Goal: Navigation & Orientation: Find specific page/section

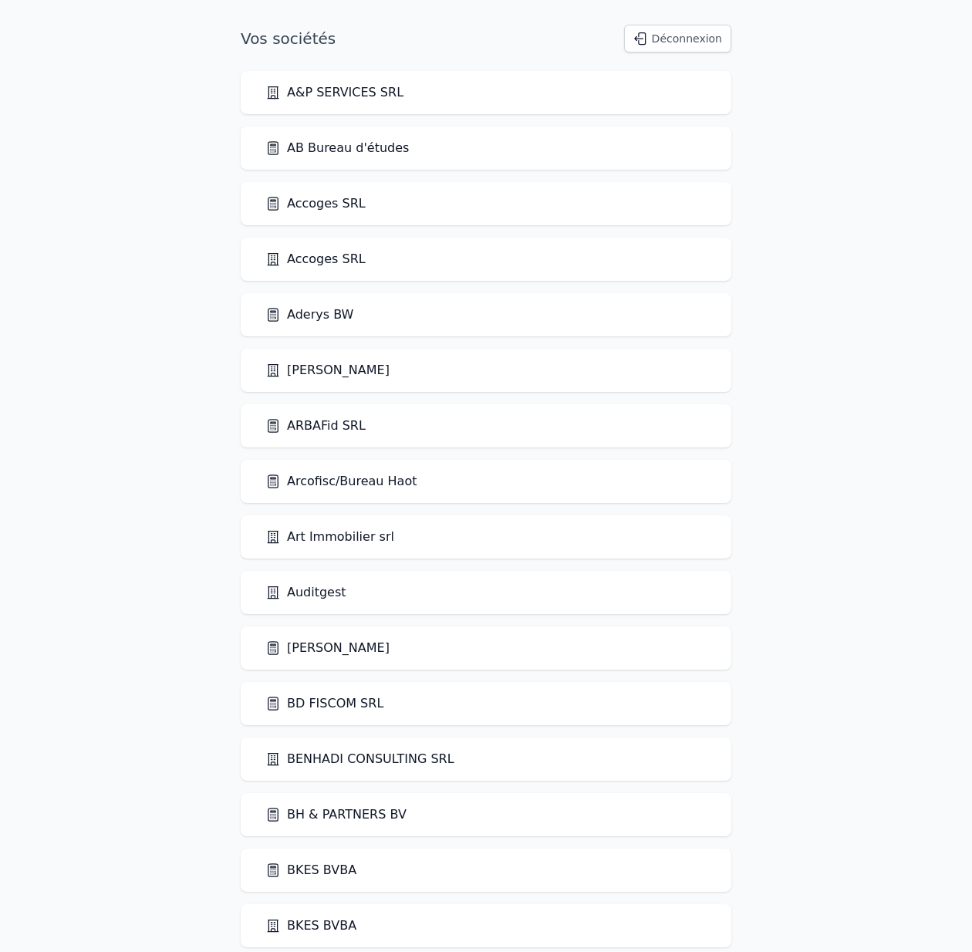
scroll to position [1505, 0]
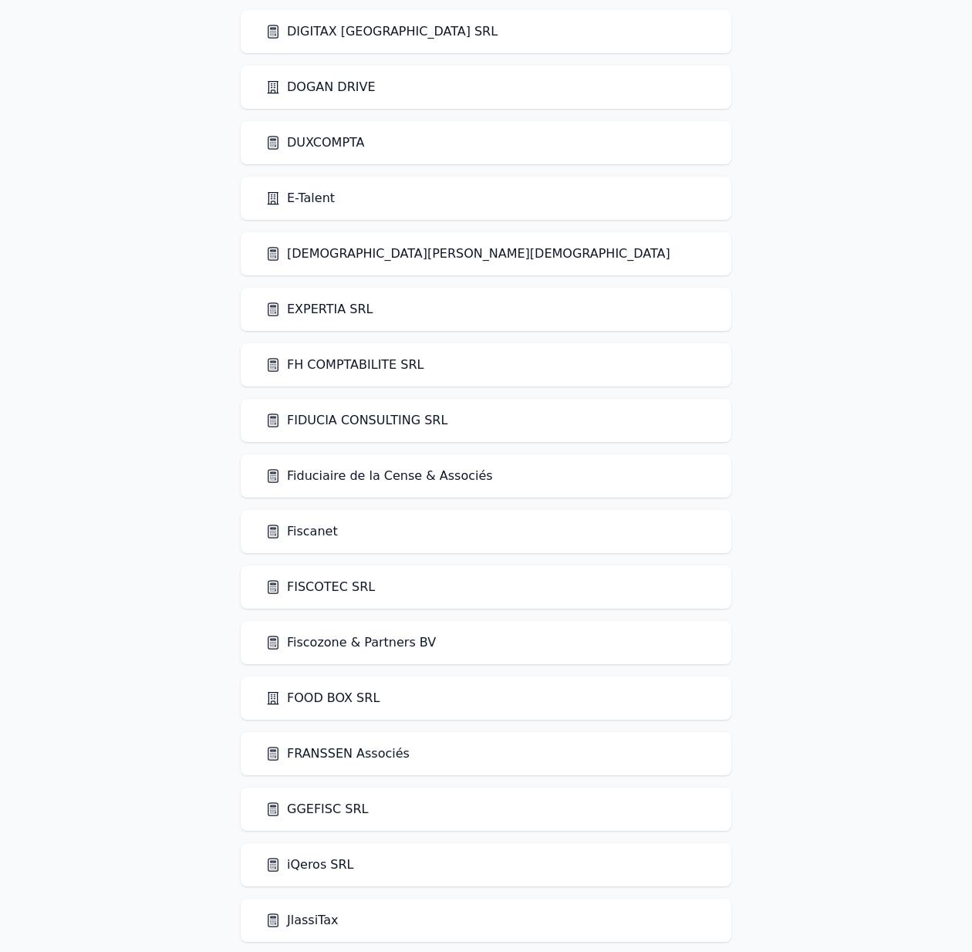
click at [406, 471] on link "Fiduciaire de la Cense & Associés" at bounding box center [379, 476] width 228 height 19
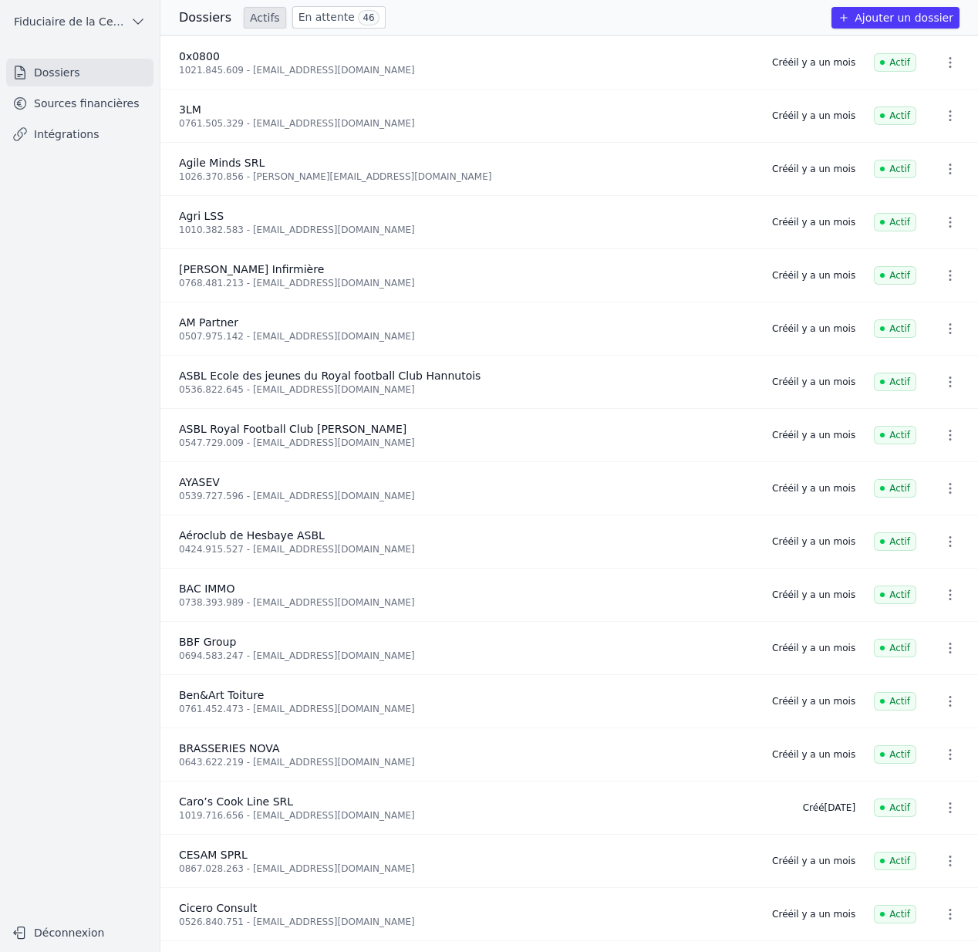
click at [92, 103] on link "Sources financières" at bounding box center [79, 103] width 147 height 28
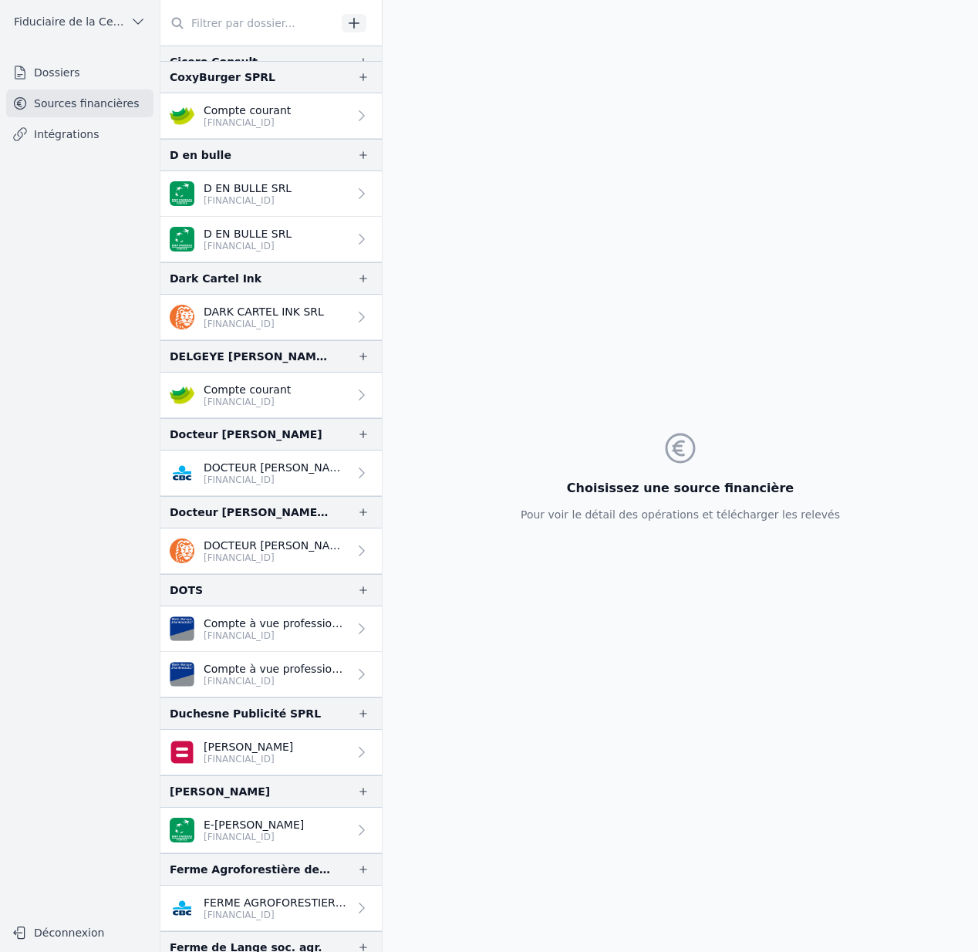
scroll to position [1153, 0]
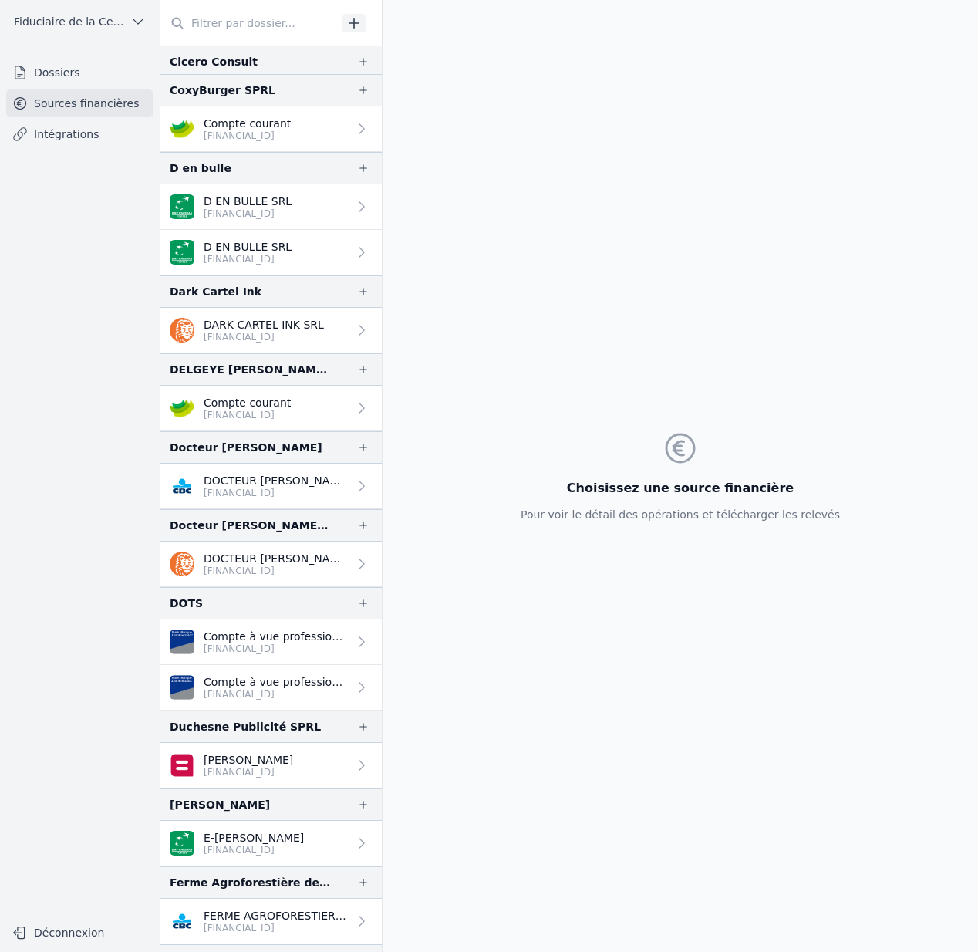
click at [248, 194] on p "D EN BULLE SRL" at bounding box center [248, 201] width 88 height 15
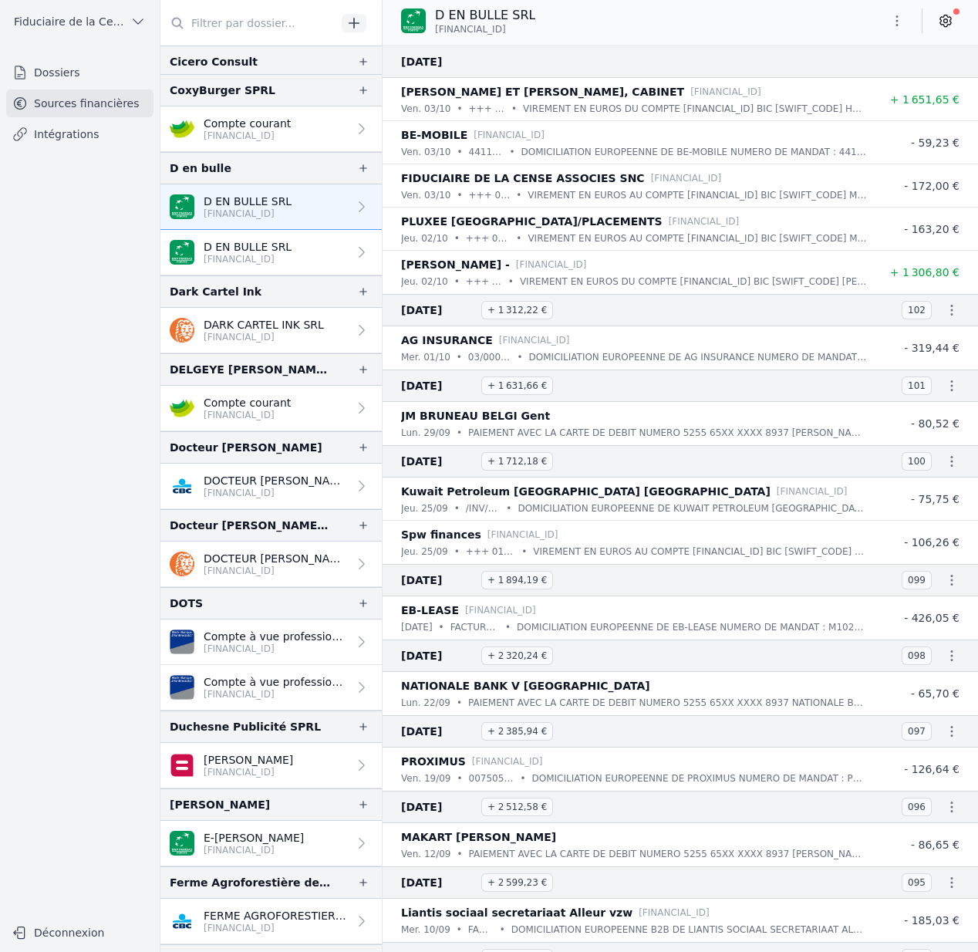
click at [260, 251] on p "D EN BULLE SRL" at bounding box center [248, 246] width 88 height 15
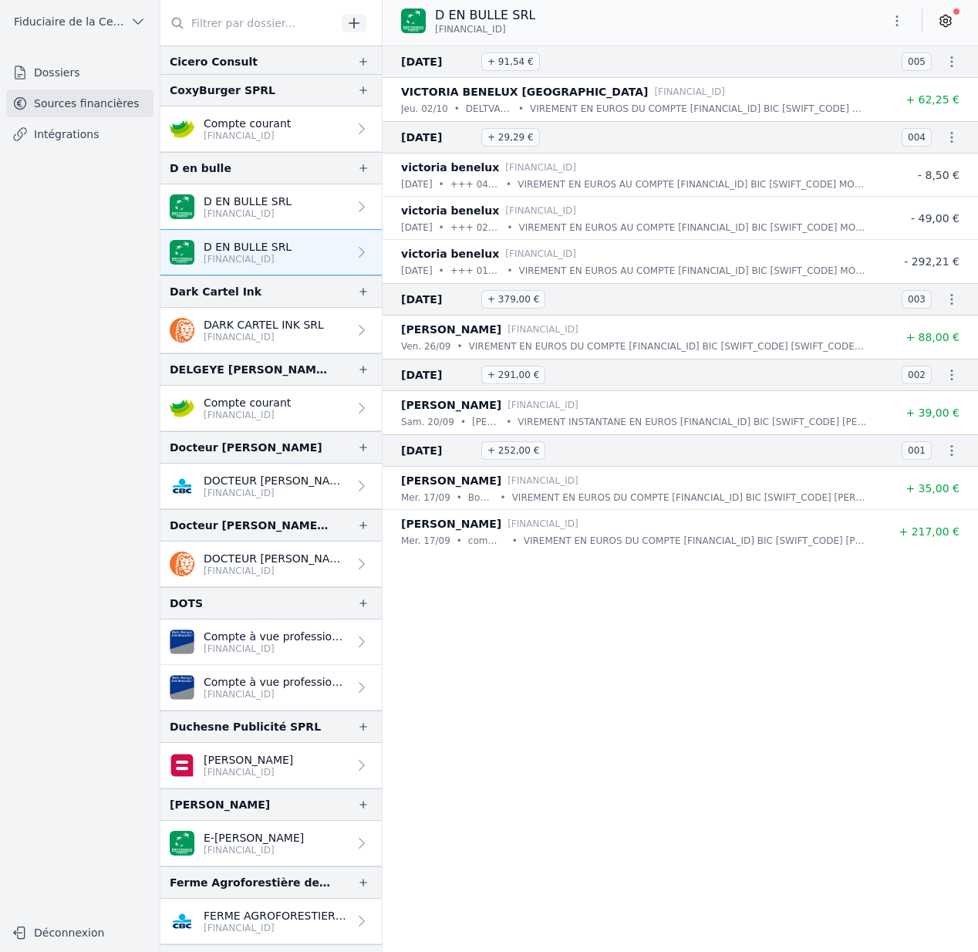
click at [255, 216] on p "[FINANCIAL_ID]" at bounding box center [248, 214] width 88 height 12
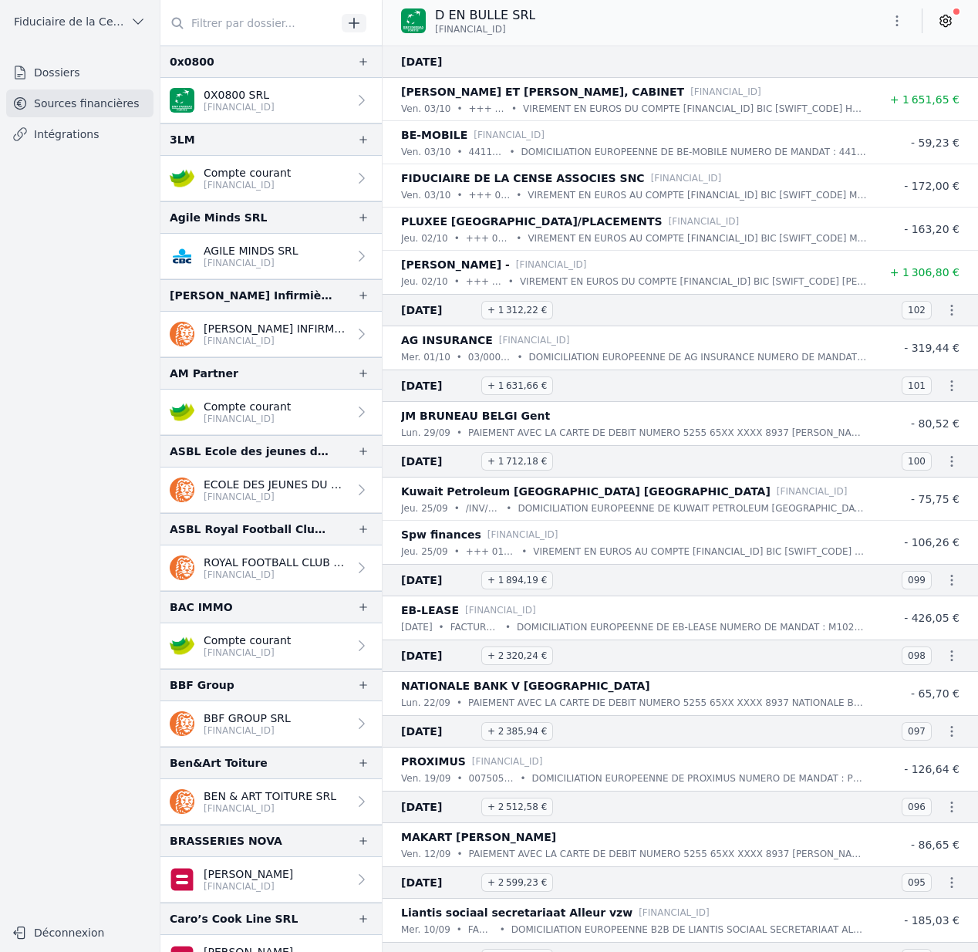
click at [55, 74] on link "Dossiers" at bounding box center [79, 73] width 147 height 28
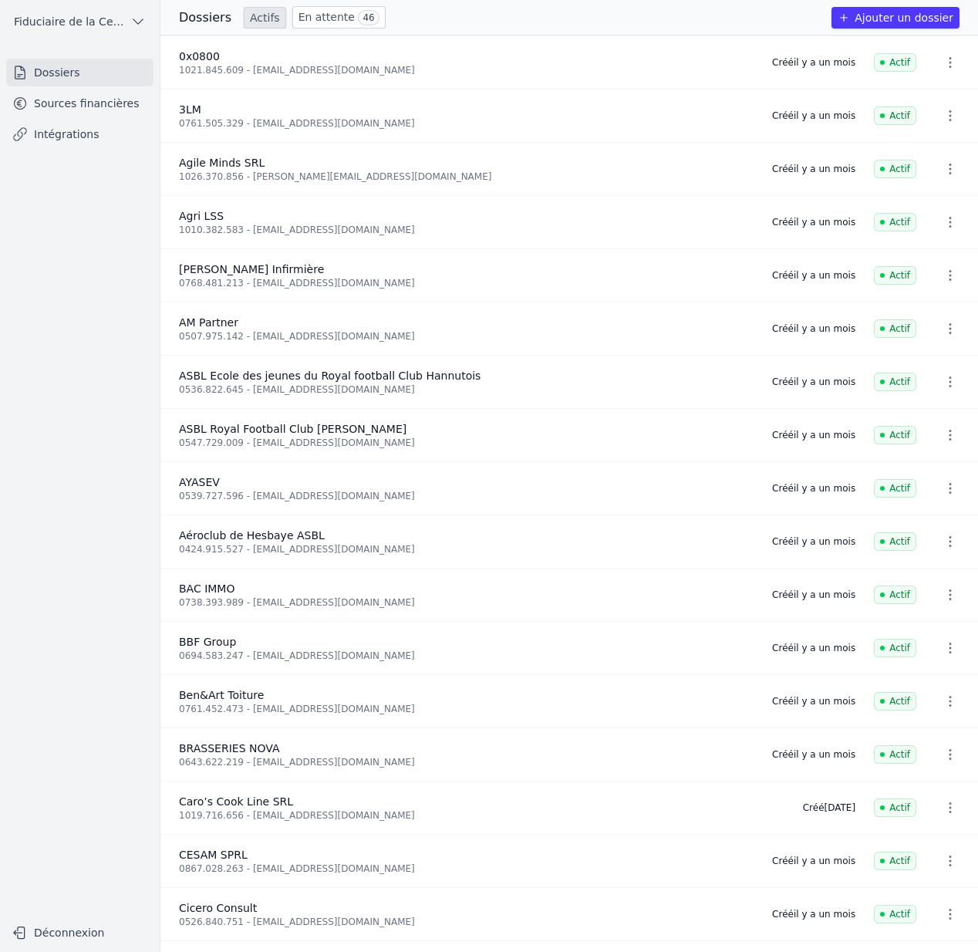
click at [312, 18] on link "En attente 46" at bounding box center [338, 17] width 93 height 22
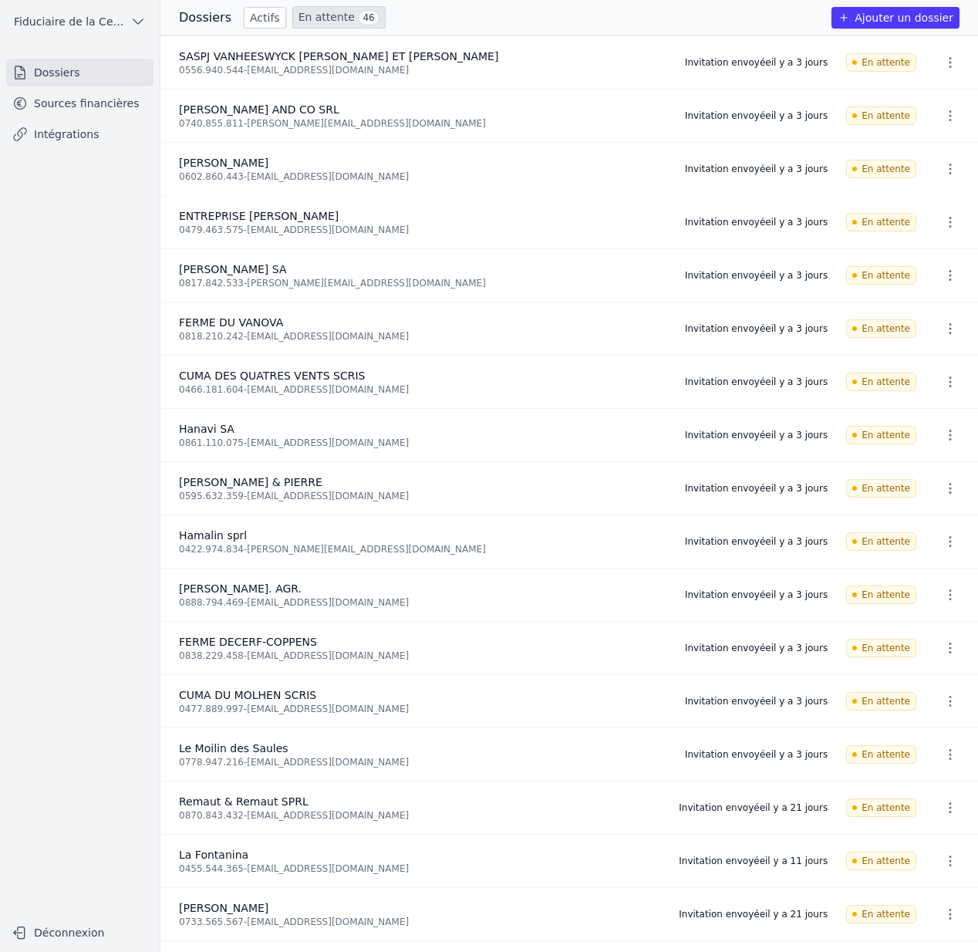
click at [93, 106] on link "Sources financières" at bounding box center [79, 103] width 147 height 28
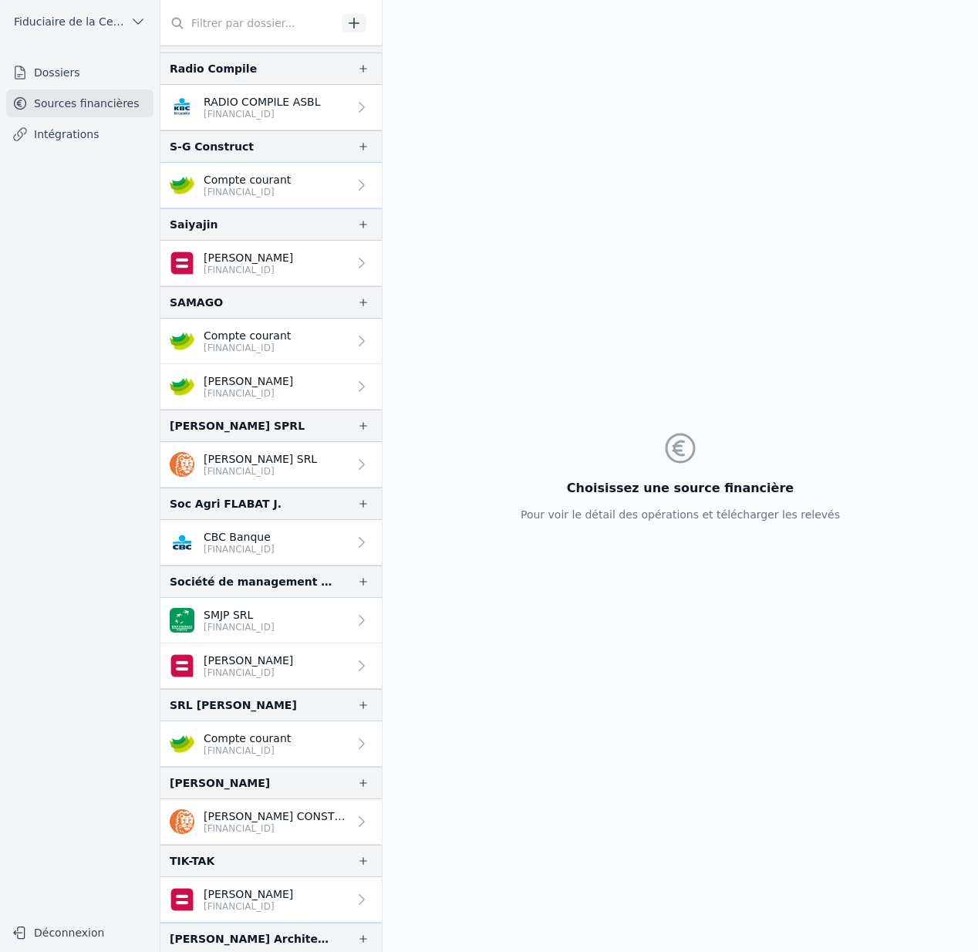
scroll to position [4390, 0]
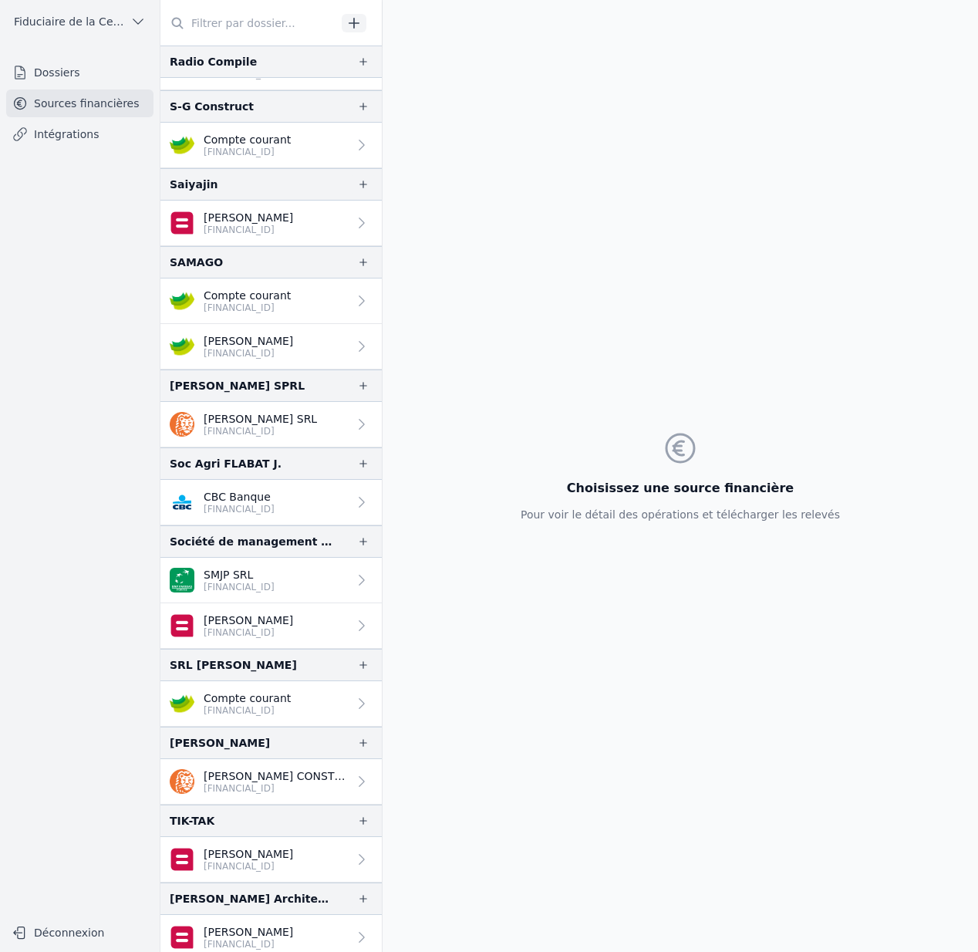
click at [104, 22] on span "Fiduciaire de la Cense & Associés" at bounding box center [69, 21] width 110 height 15
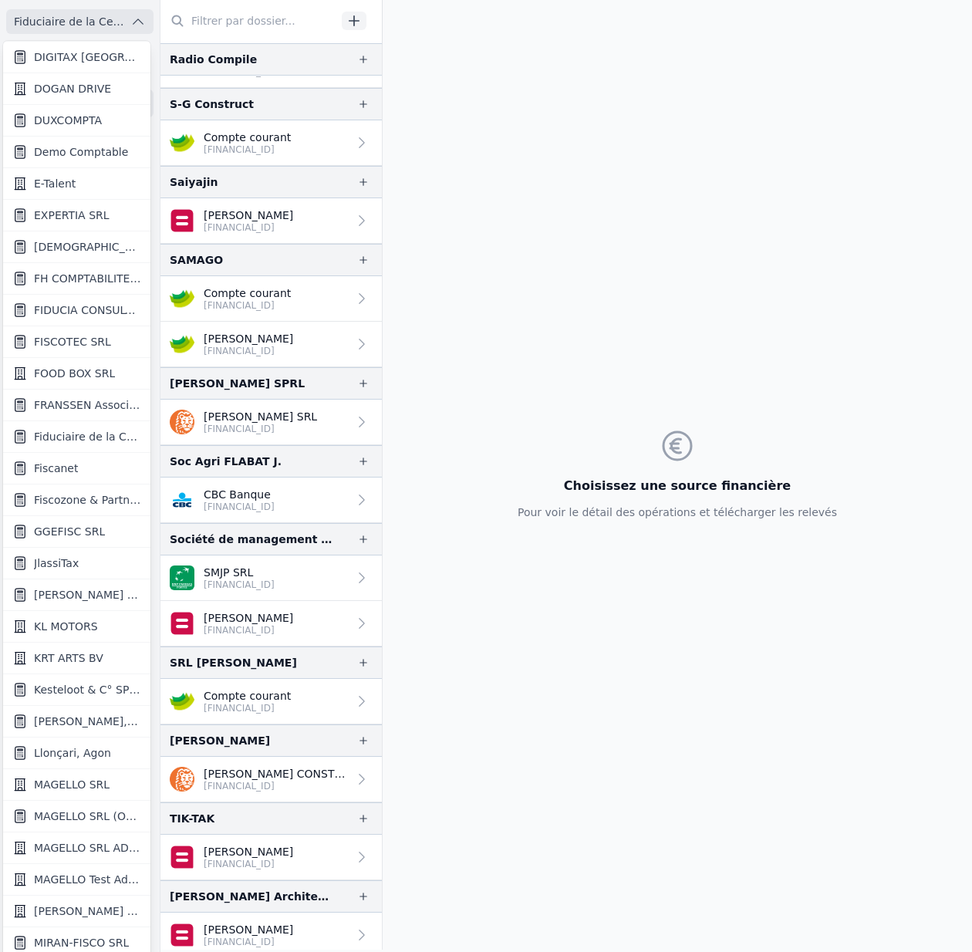
scroll to position [771, 0]
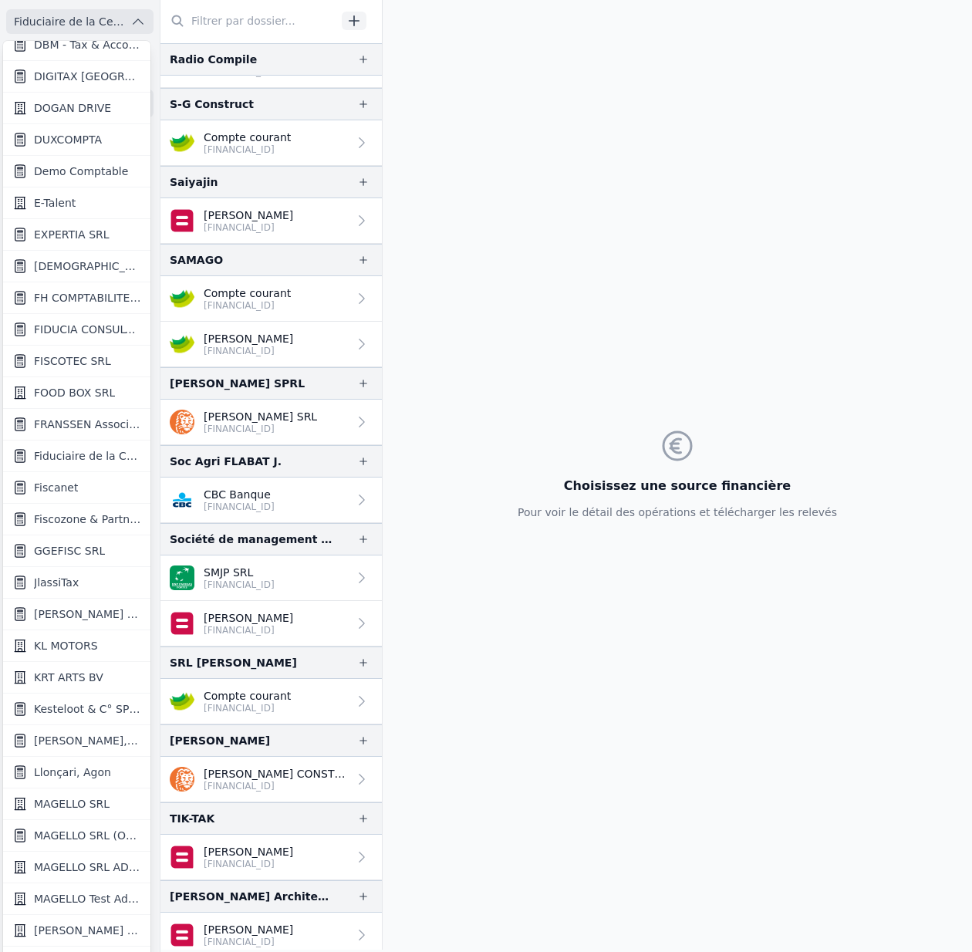
click at [83, 331] on span "FIDUCIA CONSULTING SRL" at bounding box center [87, 329] width 107 height 15
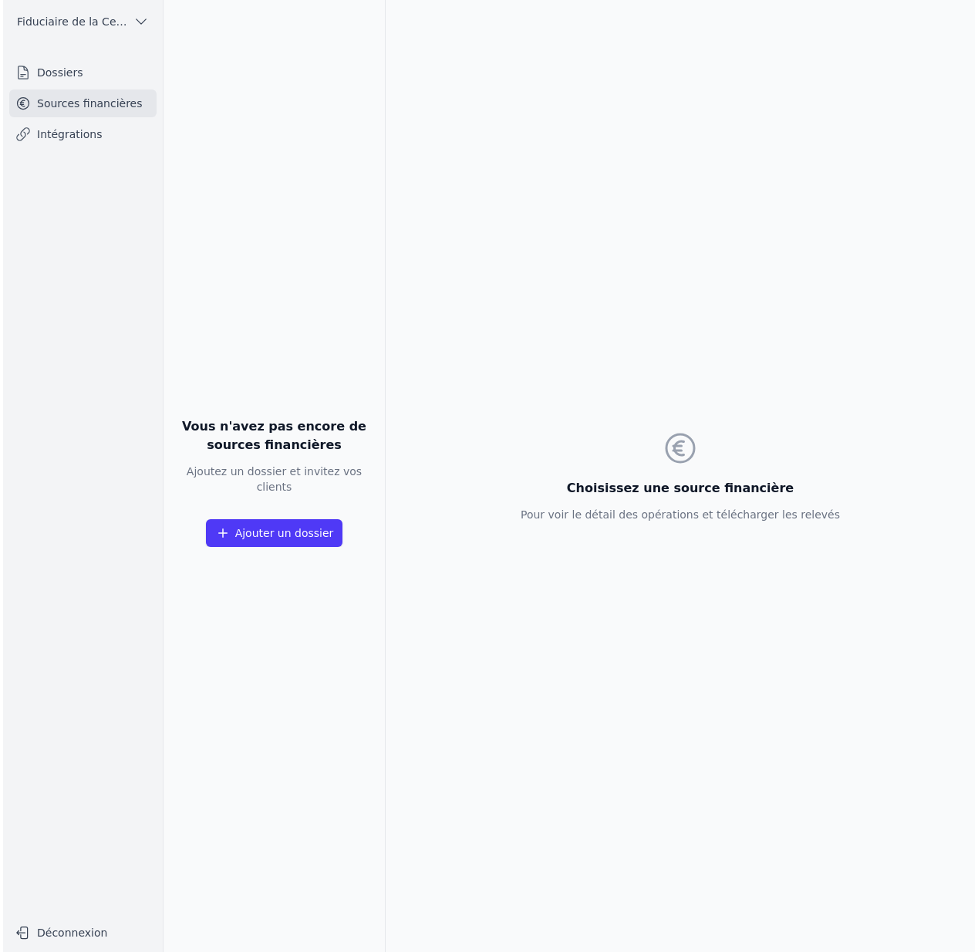
scroll to position [0, 0]
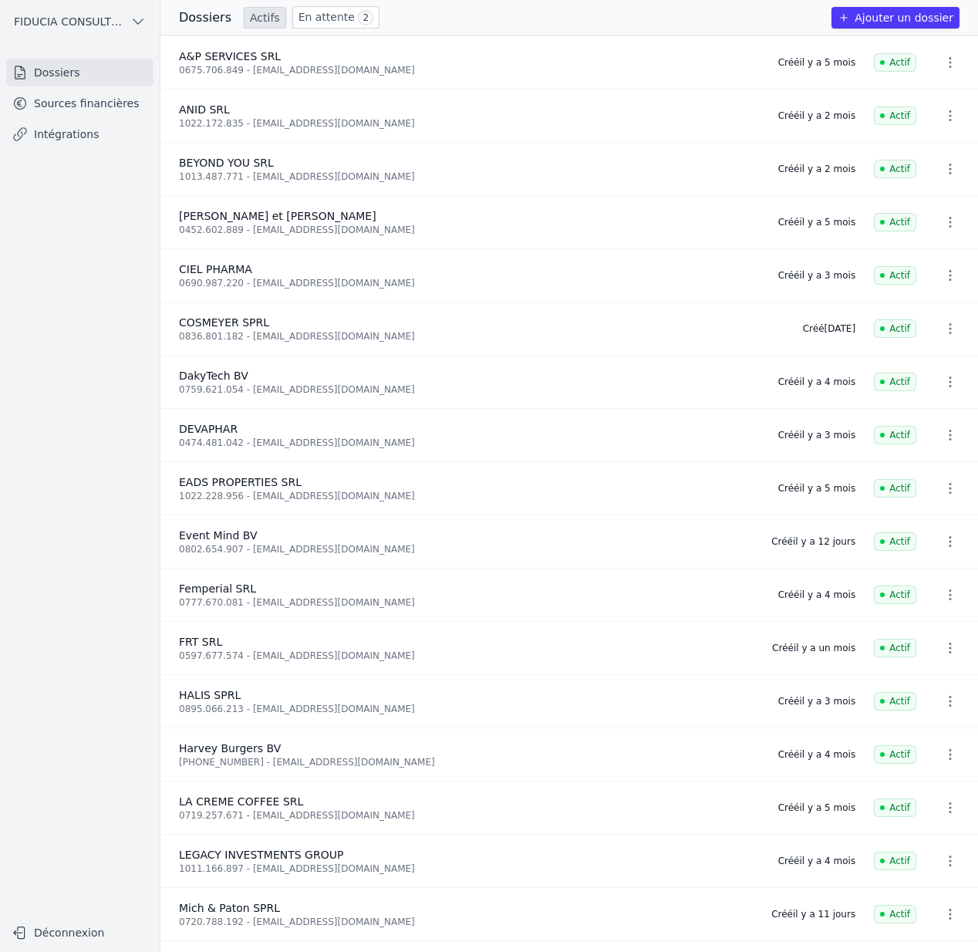
click at [83, 102] on link "Sources financières" at bounding box center [79, 103] width 147 height 28
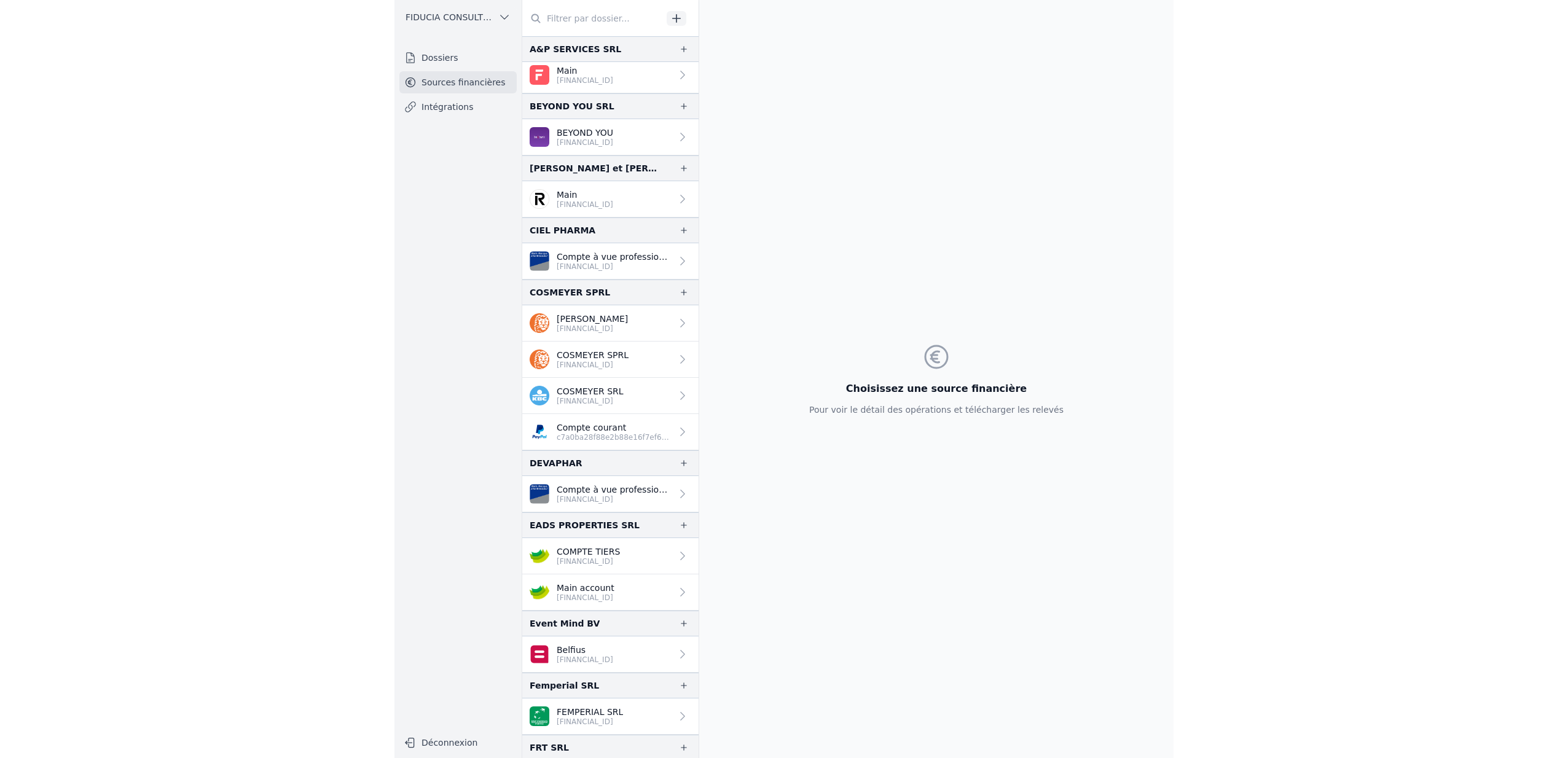
scroll to position [17, 0]
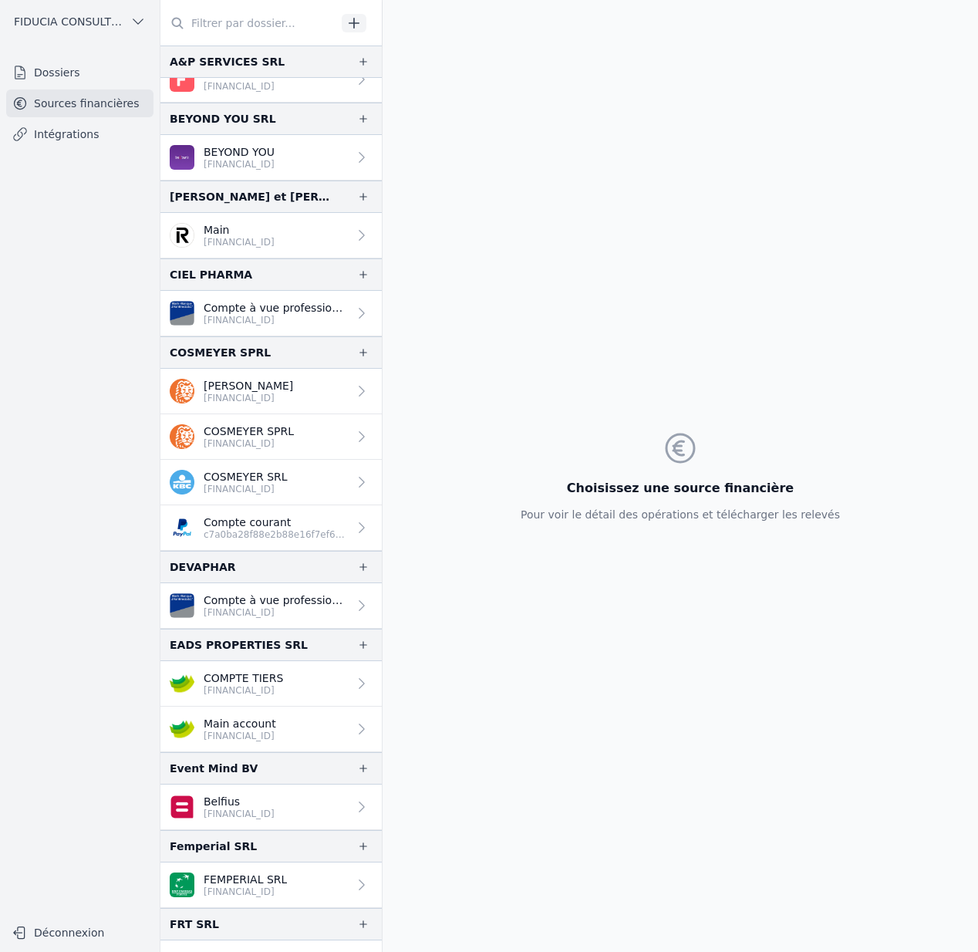
click at [265, 622] on link "Compte à vue professionnel [FINANCIAL_ID]" at bounding box center [270, 606] width 221 height 46
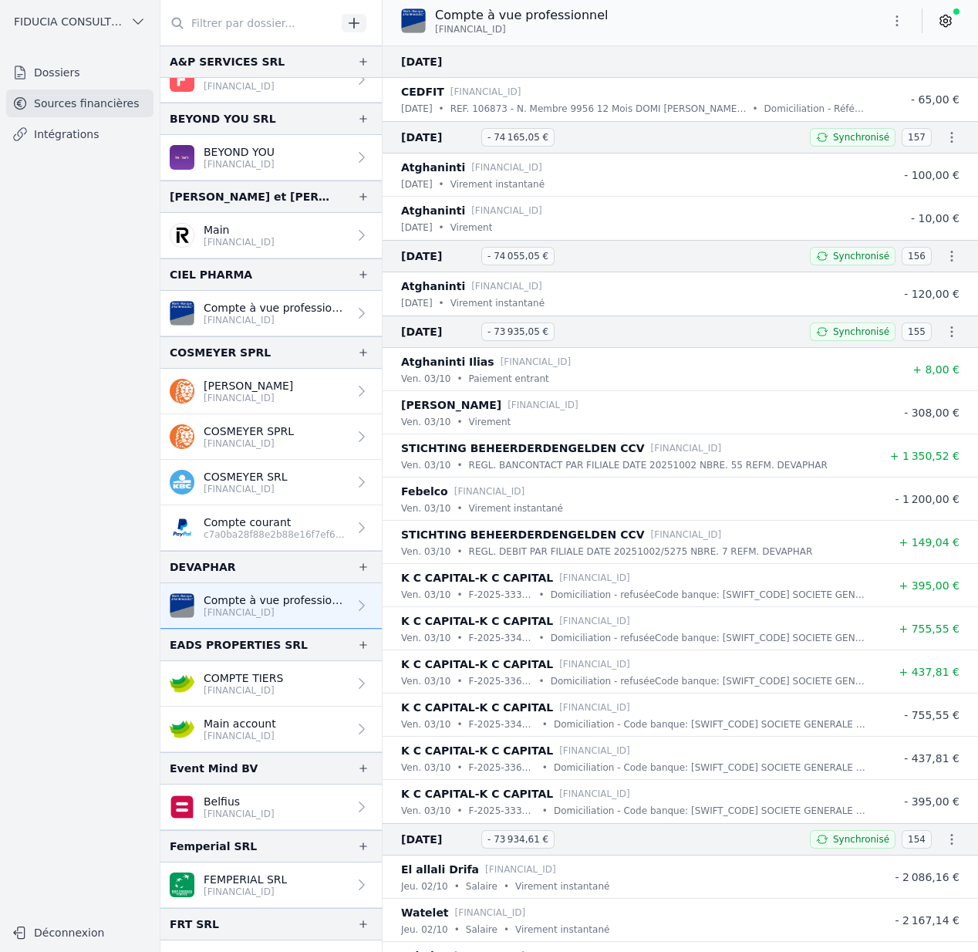
click at [210, 568] on div "DEVAPHAR" at bounding box center [203, 567] width 66 height 19
copy div "DEVAPHAR"
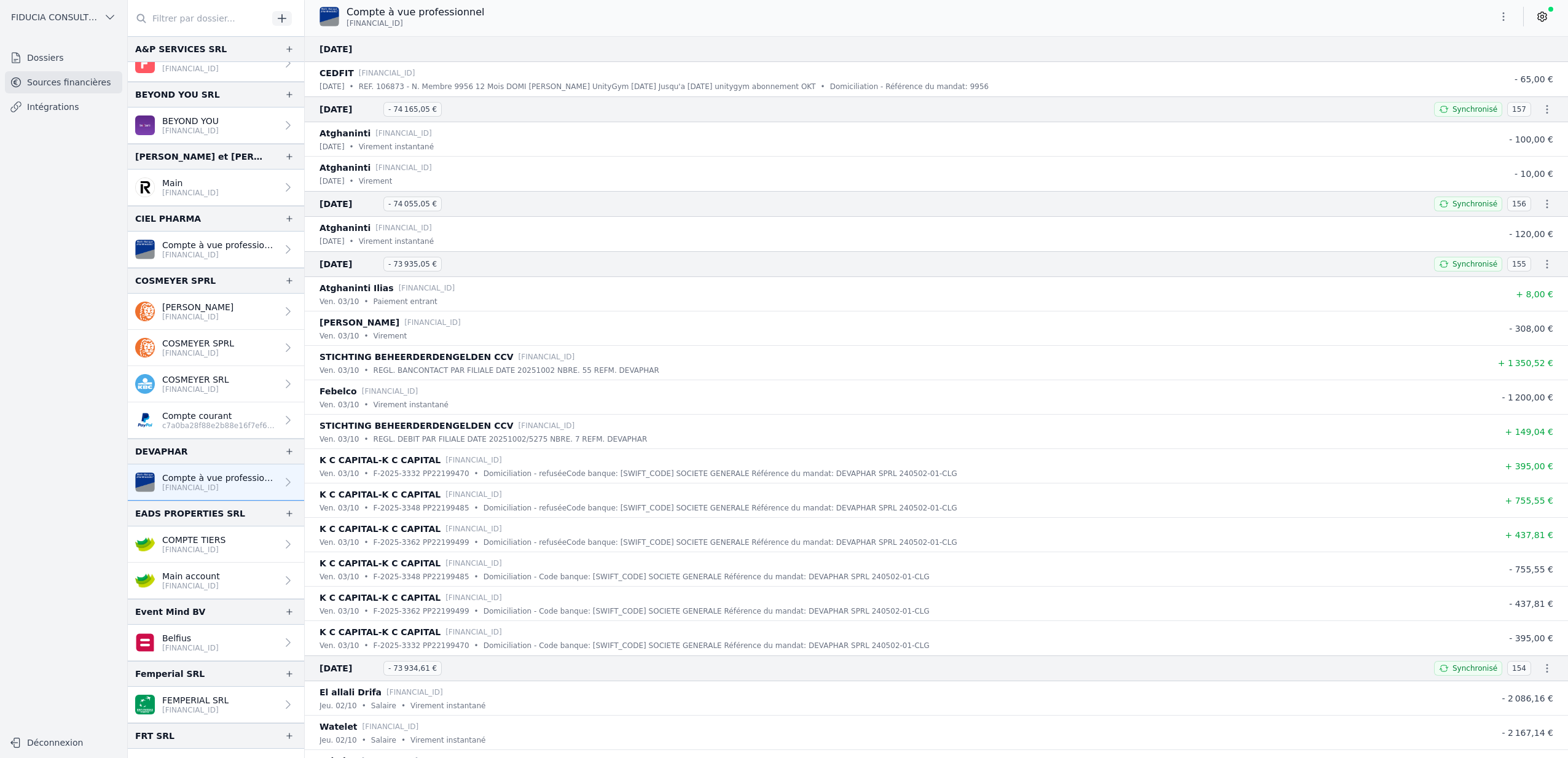
click at [773, 15] on div "Compte à vue professionnel [FINANCIAL_ID]" at bounding box center [936, 16] width 1263 height 23
